Goal: Task Accomplishment & Management: Manage account settings

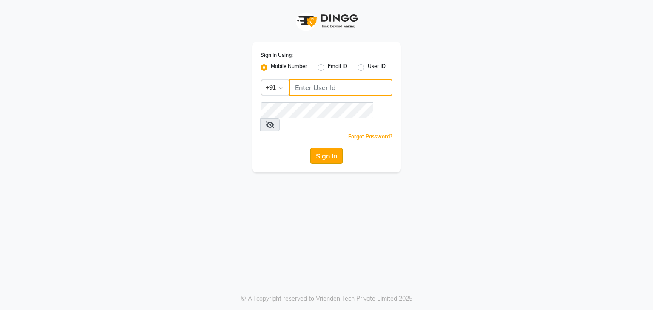
type input "9988992029"
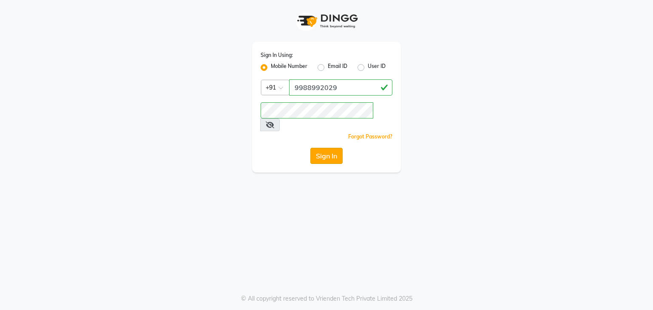
click at [326, 148] on button "Sign In" at bounding box center [326, 156] width 32 height 16
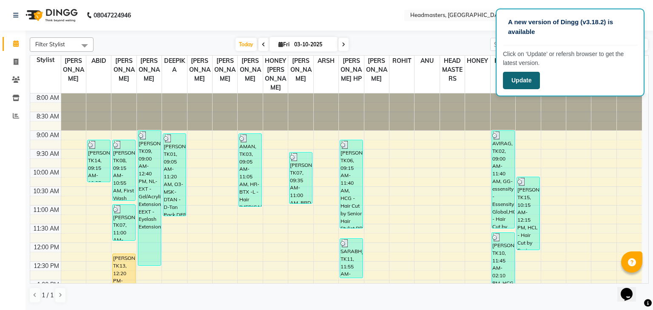
click at [520, 76] on button "Update" at bounding box center [521, 80] width 37 height 17
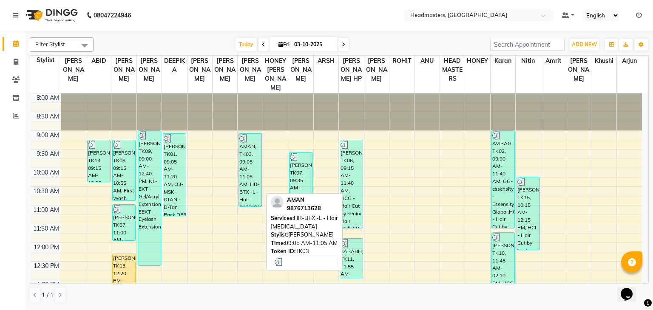
click at [247, 143] on div "AMAN, TK03, 09:05 AM-11:05 AM, HR-BTX -L - Hair [MEDICAL_DATA]" at bounding box center [250, 170] width 23 height 73
select select "3"
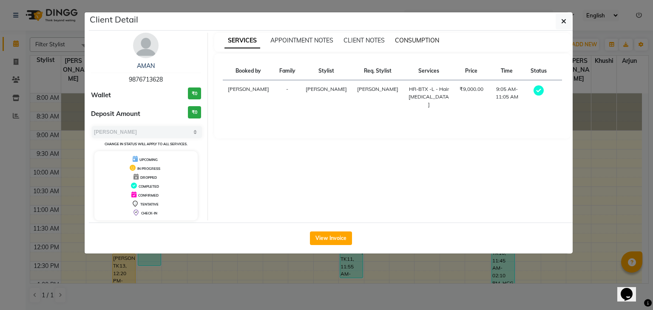
click at [404, 42] on span "CONSUMPTION" at bounding box center [417, 41] width 44 height 8
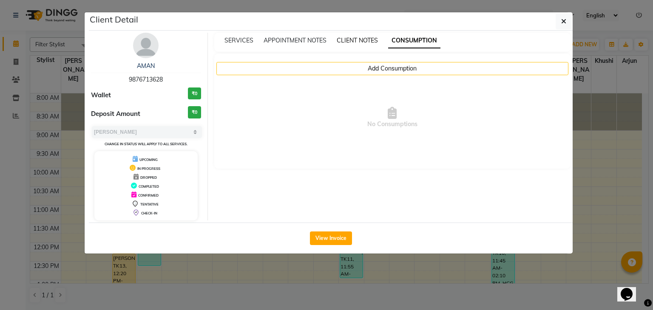
click at [363, 43] on span "CLIENT NOTES" at bounding box center [356, 41] width 41 height 8
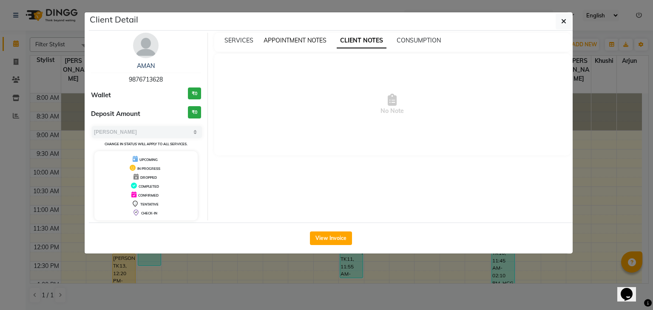
click at [303, 42] on span "APPOINTMENT NOTES" at bounding box center [294, 41] width 63 height 8
click at [244, 38] on span "SERVICES" at bounding box center [238, 41] width 29 height 8
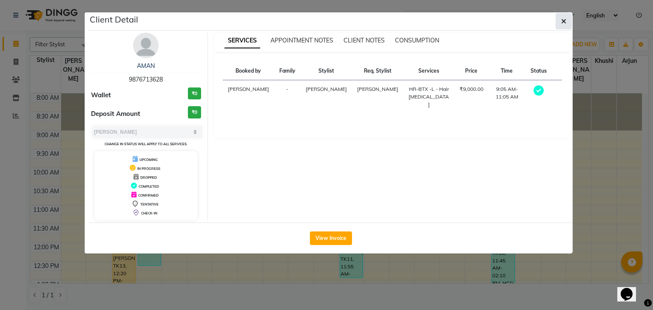
click at [567, 26] on button "button" at bounding box center [563, 21] width 16 height 16
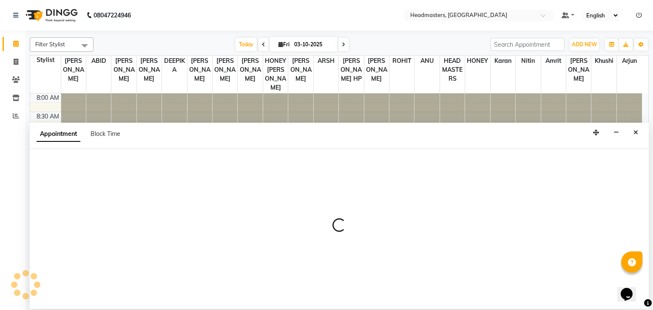
select select "68421"
select select "tentative"
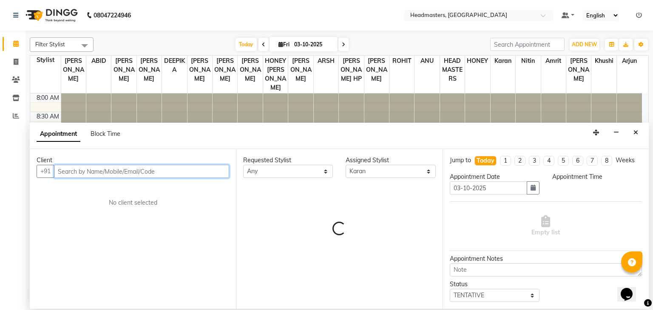
select select "570"
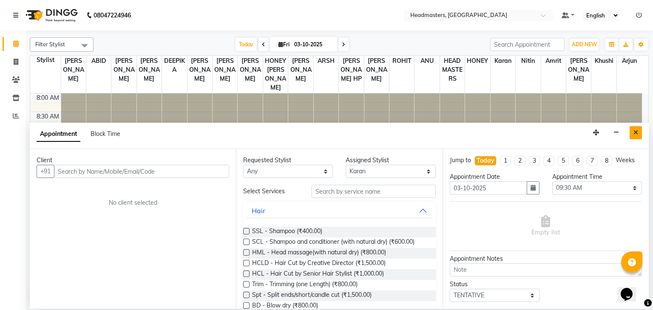
click at [634, 130] on icon "Close" at bounding box center [635, 133] width 5 height 6
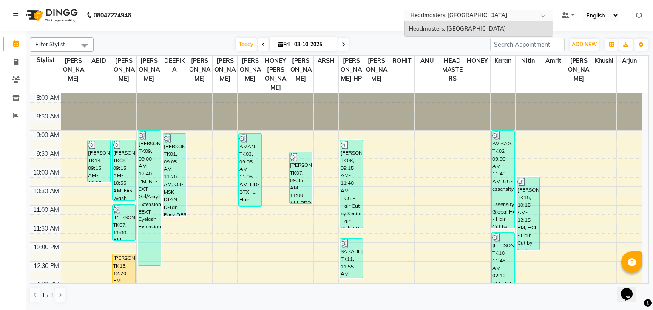
click at [541, 18] on span at bounding box center [545, 18] width 11 height 8
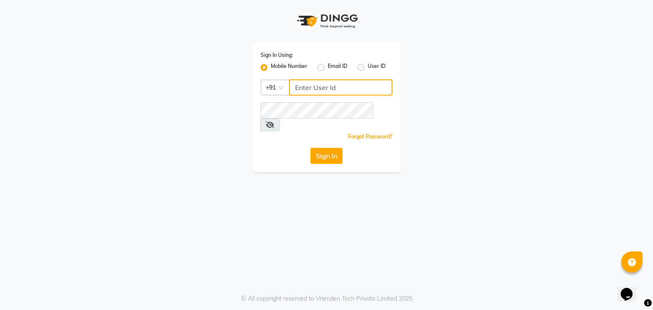
type input "9988992029"
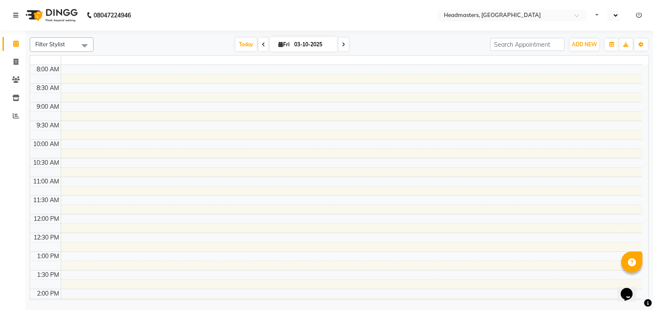
select select "en"
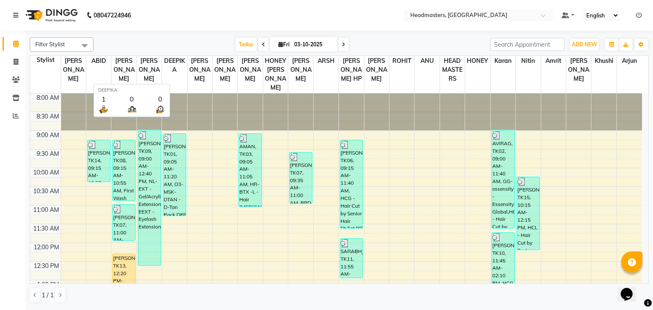
click at [180, 81] on th "DEEPIKA" at bounding box center [174, 75] width 25 height 38
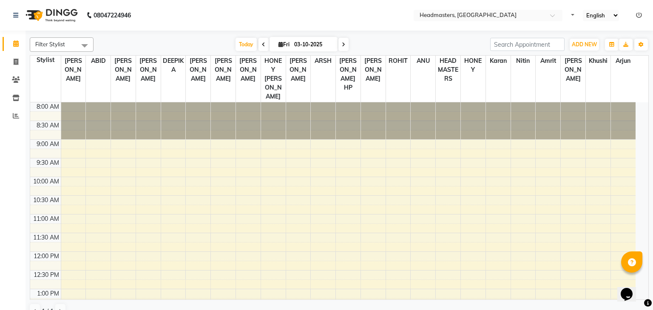
select select "en"
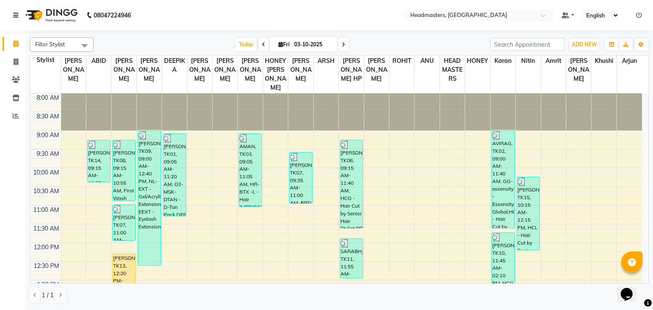
click at [20, 14] on link at bounding box center [17, 15] width 8 height 24
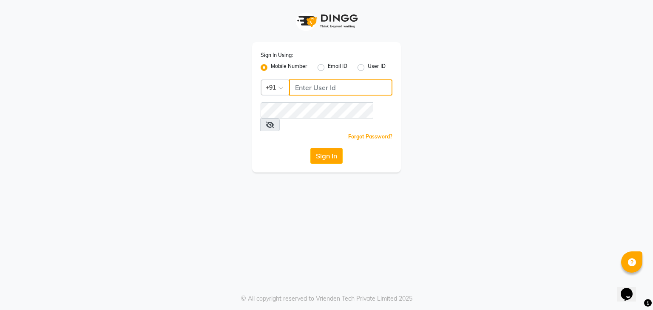
type input "9988992029"
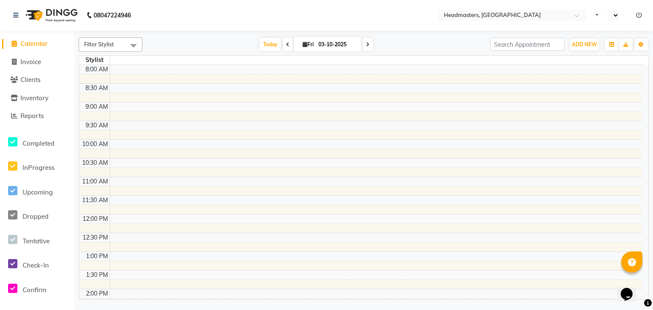
select select "en"
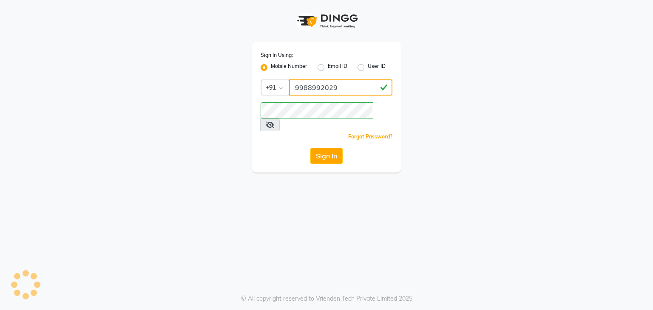
click at [335, 92] on input "9988992029" at bounding box center [340, 87] width 103 height 16
type input "9"
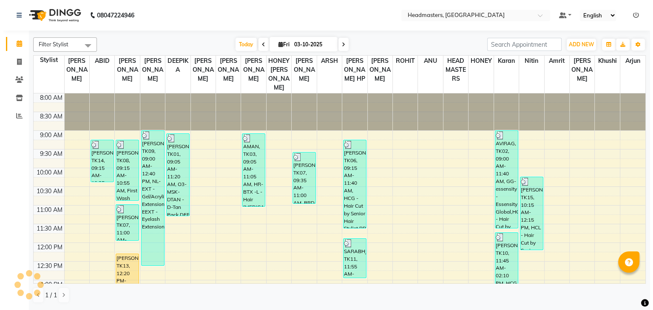
scroll to position [282, 0]
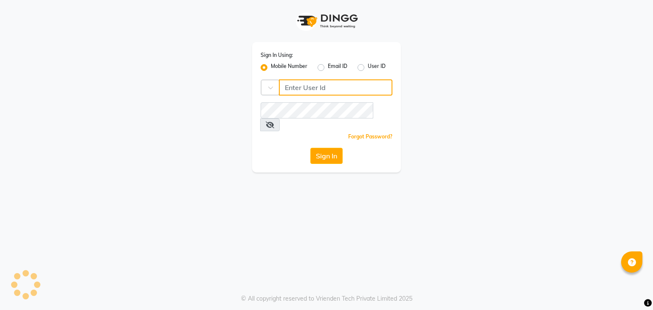
type input "9988992029"
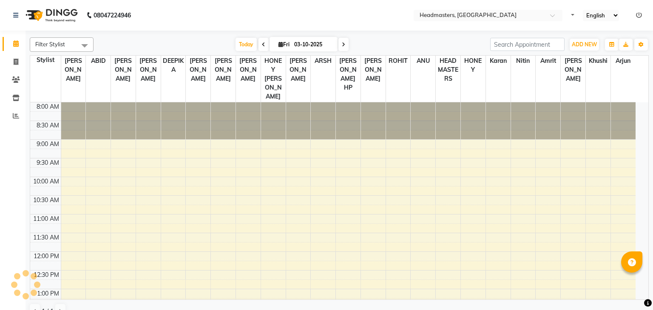
click at [345, 90] on table "Stylist MANJIT KAUR ABID SAHIL MEHRA GURJEET DEEPIKA KULWINDER TANEYA HONEY KUM…" at bounding box center [339, 177] width 619 height 245
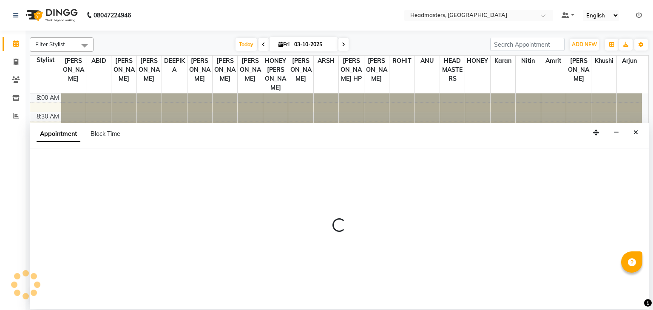
select select "60641"
select select "885"
select select "tentative"
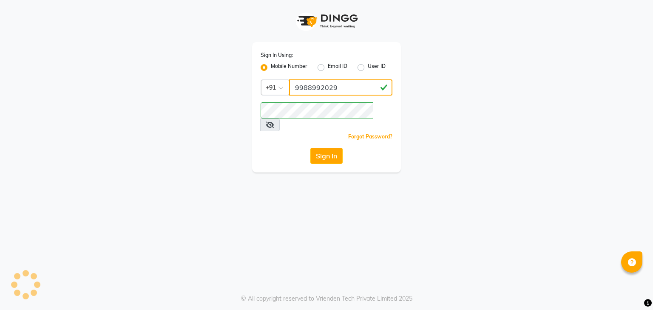
click at [350, 87] on input "9988992029" at bounding box center [340, 87] width 103 height 16
type input "998899202"
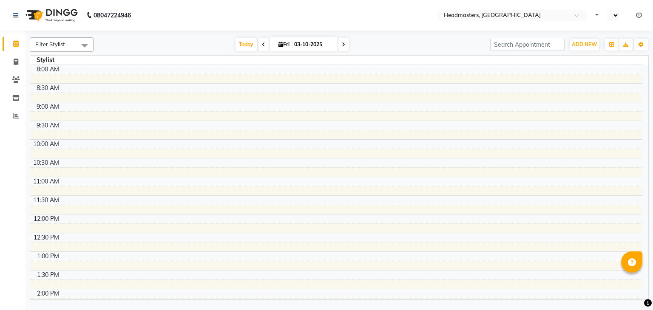
select select "en"
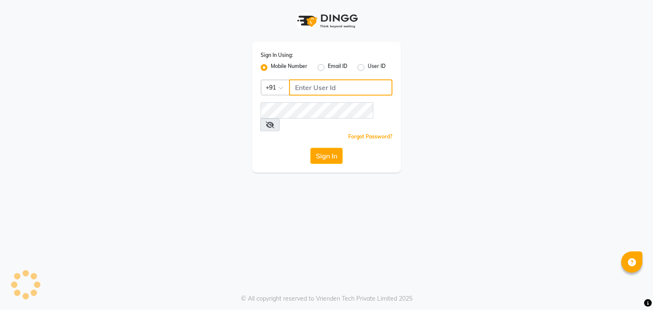
type input "9988992029"
